Goal: Task Accomplishment & Management: Manage account settings

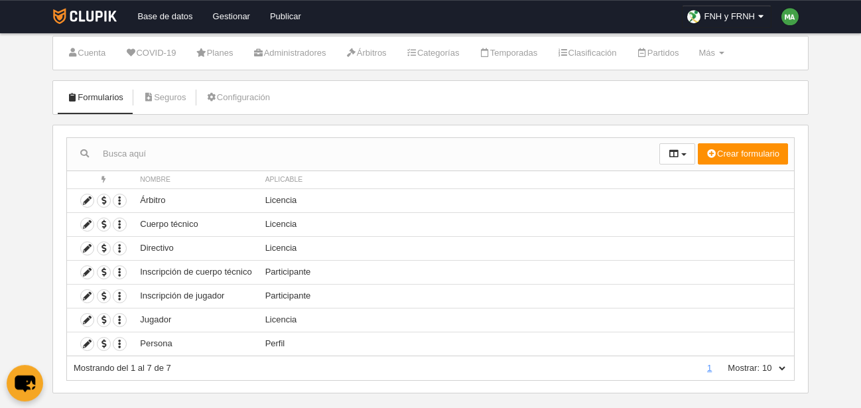
scroll to position [50, 0]
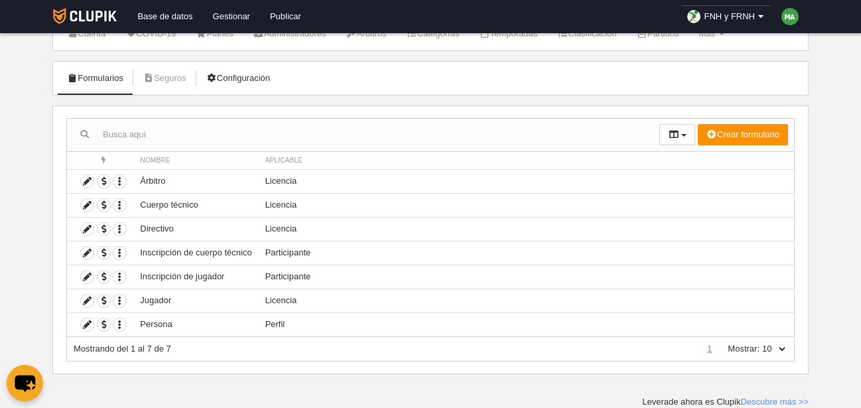
click at [245, 79] on link "Configuración" at bounding box center [238, 78] width 78 height 20
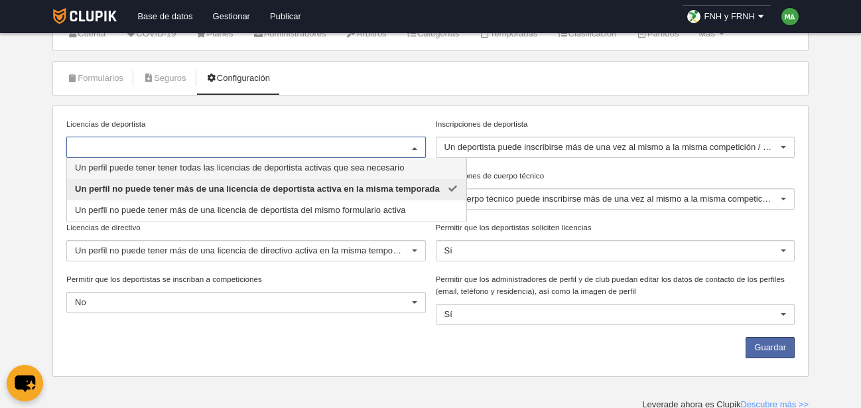
click at [330, 106] on div "Licencias de deportista Un perfil puede tener tener todas las licencias de depo…" at bounding box center [430, 240] width 756 height 271
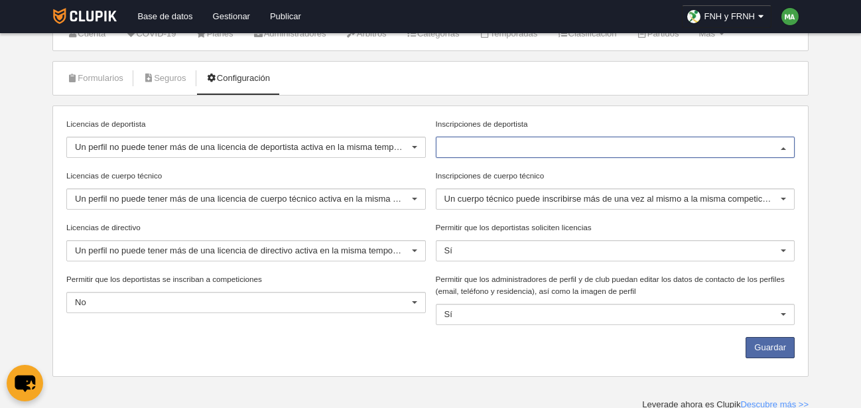
click at [495, 139] on div at bounding box center [615, 147] width 359 height 21
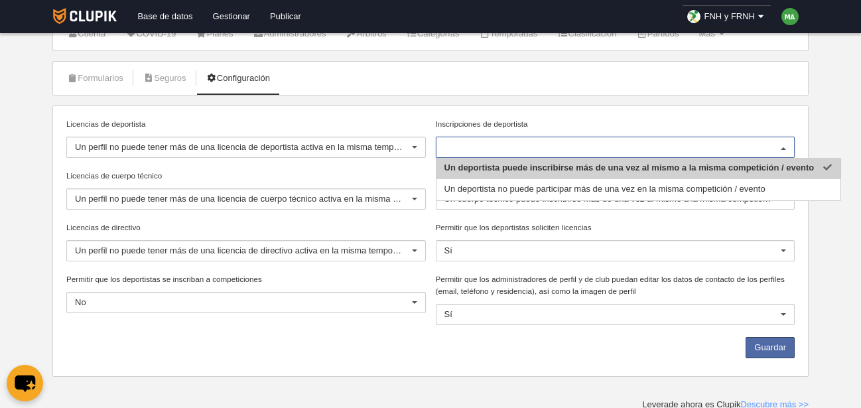
click at [597, 105] on div "Formularios [GEOGRAPHIC_DATA] Configuración Licencias de deportista Un perfil n…" at bounding box center [430, 219] width 756 height 316
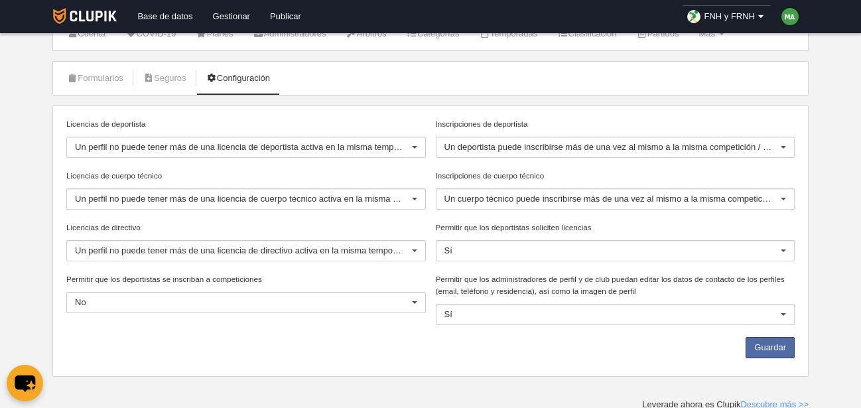
click at [828, 221] on body "Base de datos Gestionar Publicar FNH y FRNH Ajustes generales Ir a vista públic…" at bounding box center [430, 154] width 861 height 408
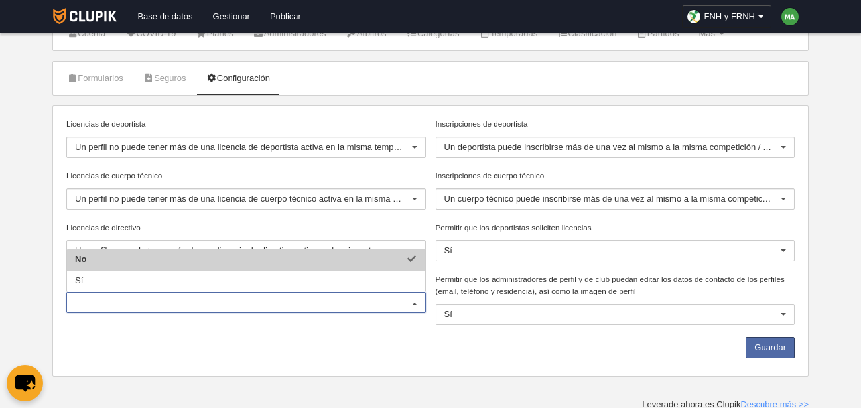
click at [310, 302] on input "Permitir que los deportistas se inscriban a competiciones" at bounding box center [239, 302] width 329 height 12
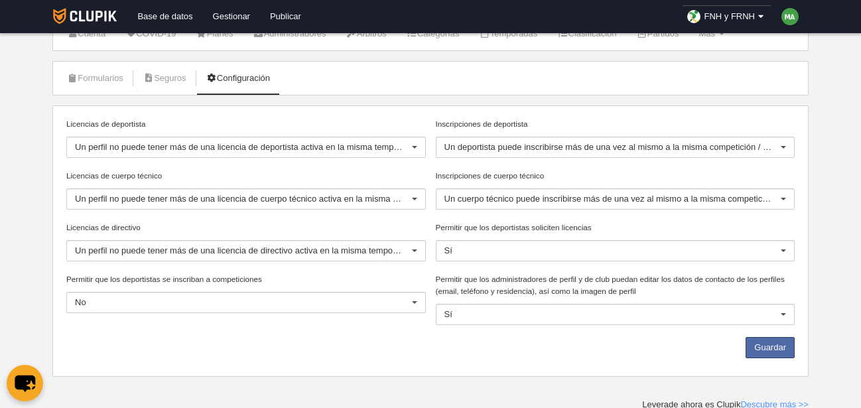
click at [304, 334] on div "Licencias de deportista Un perfil no puede tener más de una licencia de deporti…" at bounding box center [431, 241] width 738 height 246
click at [326, 332] on div "Licencias de deportista Un perfil no puede tener más de una licencia de deporti…" at bounding box center [431, 241] width 738 height 246
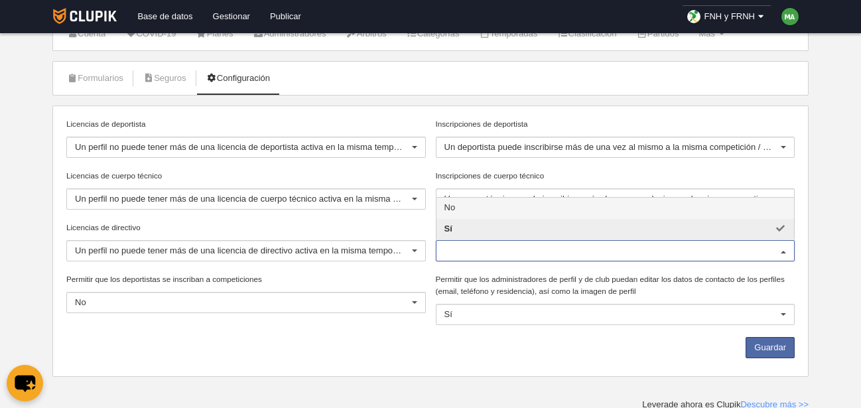
click at [832, 296] on body "Base de datos Gestionar Publicar FNH y FRNH Ajustes generales Ir a vista públic…" at bounding box center [430, 154] width 861 height 408
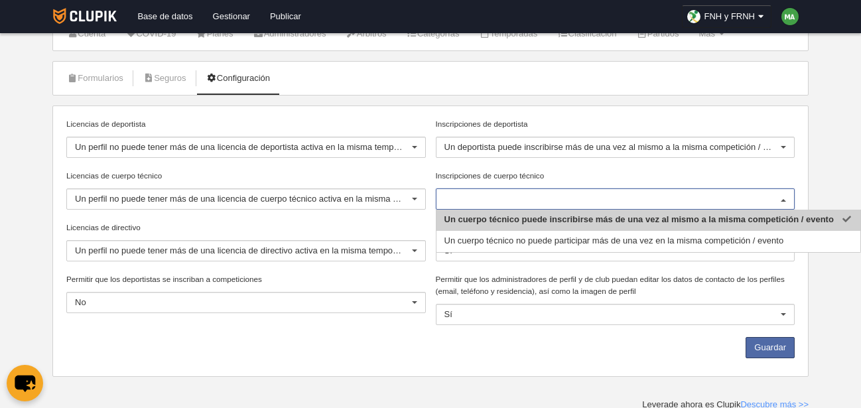
click at [824, 149] on body "Base de datos Gestionar Publicar FNH y FRNH Ajustes generales Ir a vista públic…" at bounding box center [430, 154] width 861 height 408
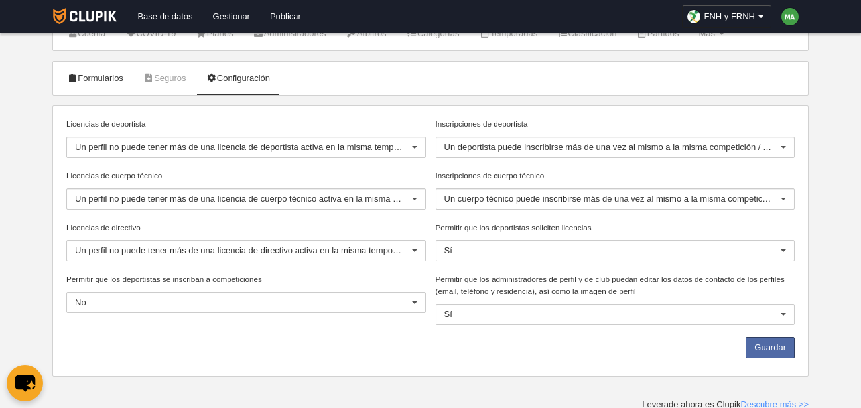
click at [87, 81] on link "Formularios" at bounding box center [95, 78] width 71 height 20
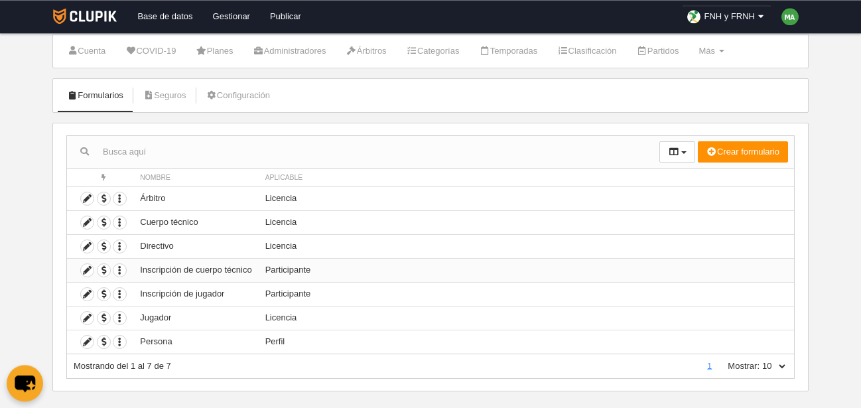
scroll to position [50, 0]
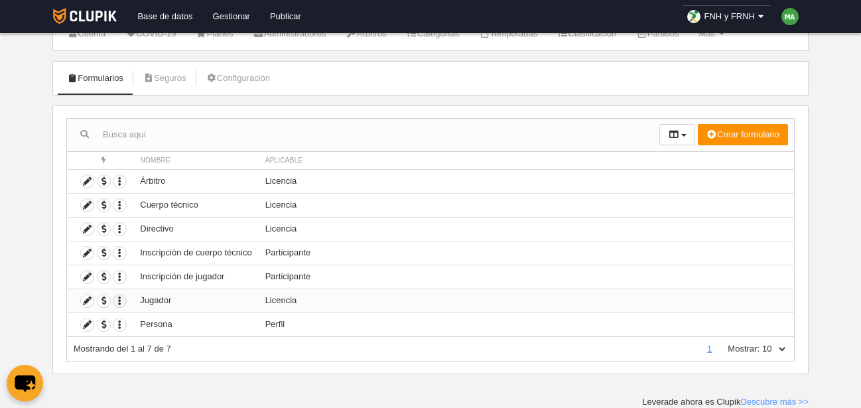
click at [119, 303] on icon "button" at bounding box center [119, 300] width 13 height 13
click at [122, 280] on icon "button" at bounding box center [119, 277] width 13 height 13
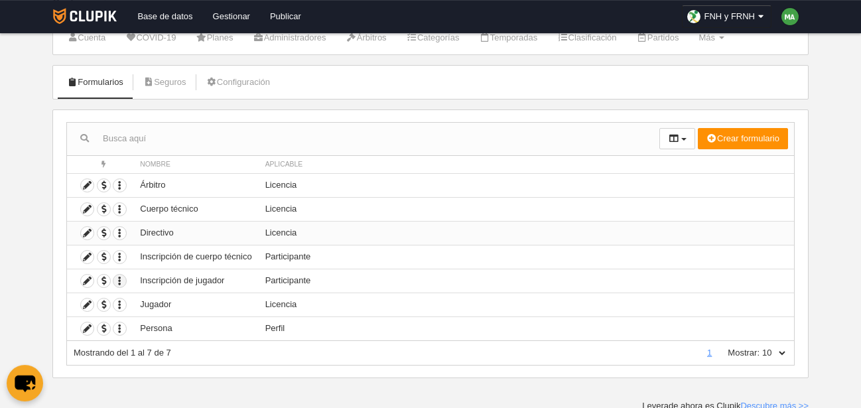
scroll to position [0, 0]
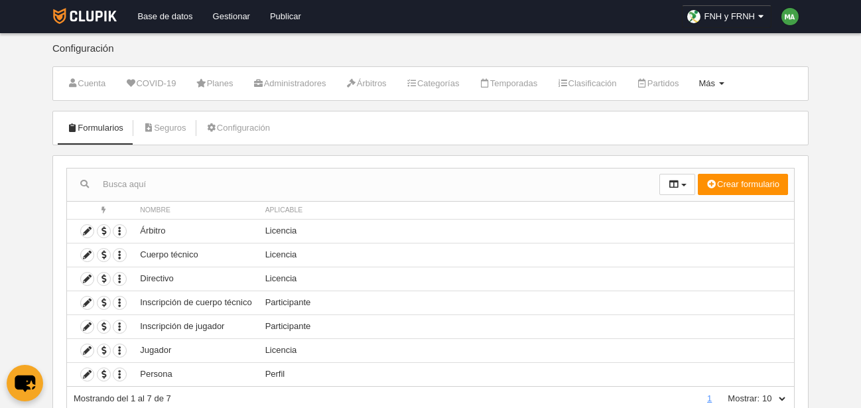
click at [715, 83] on span "Más" at bounding box center [706, 83] width 17 height 10
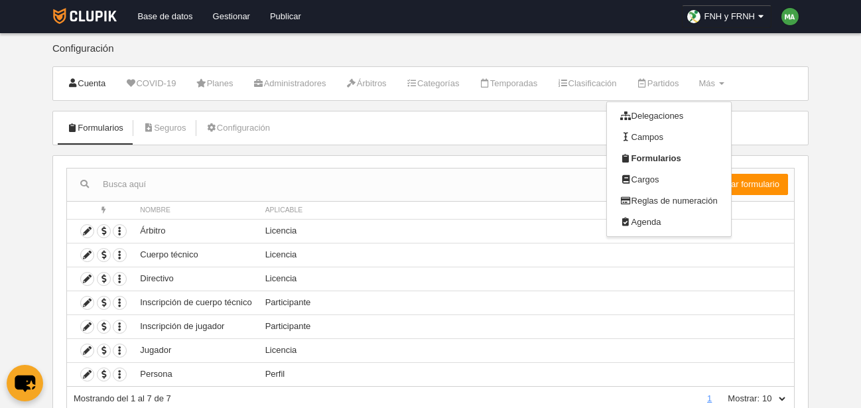
click at [91, 82] on link "Cuenta" at bounding box center [86, 84] width 53 height 20
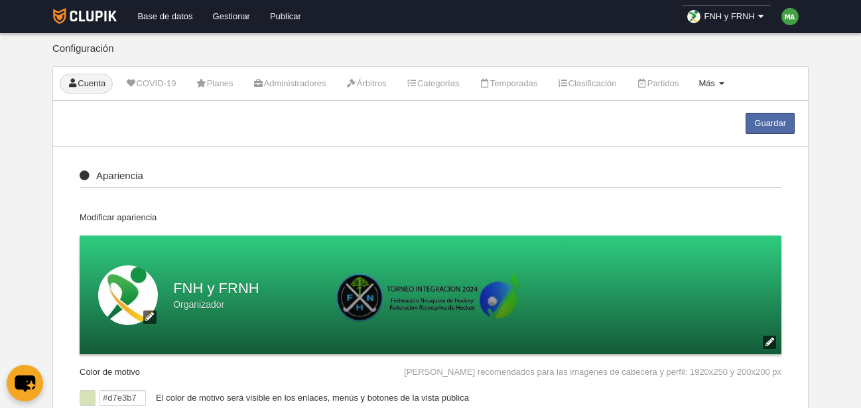
click at [715, 81] on span "Más" at bounding box center [706, 83] width 17 height 10
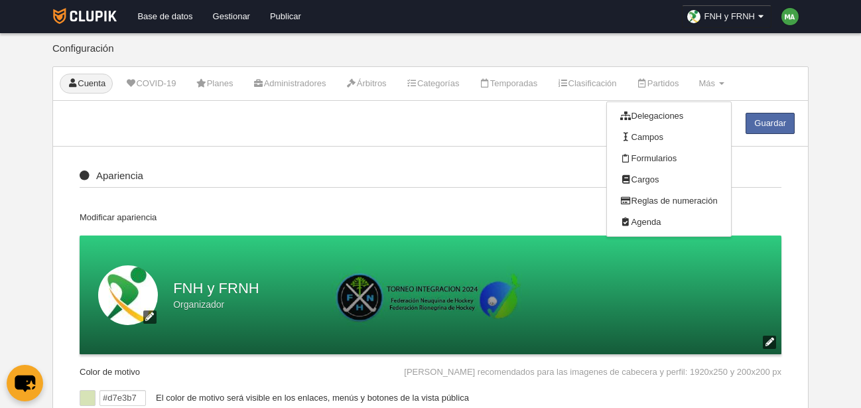
click at [763, 15] on icon at bounding box center [760, 16] width 11 height 13
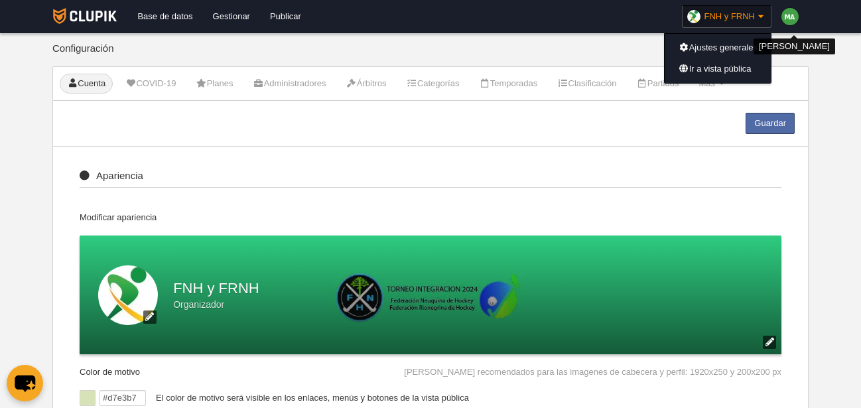
click at [787, 14] on img at bounding box center [789, 16] width 17 height 17
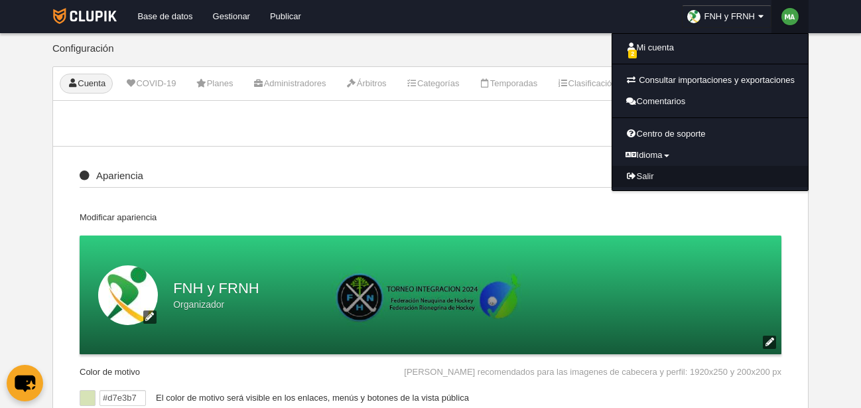
click at [720, 172] on link "Salir" at bounding box center [710, 176] width 196 height 21
